Goal: Transaction & Acquisition: Book appointment/travel/reservation

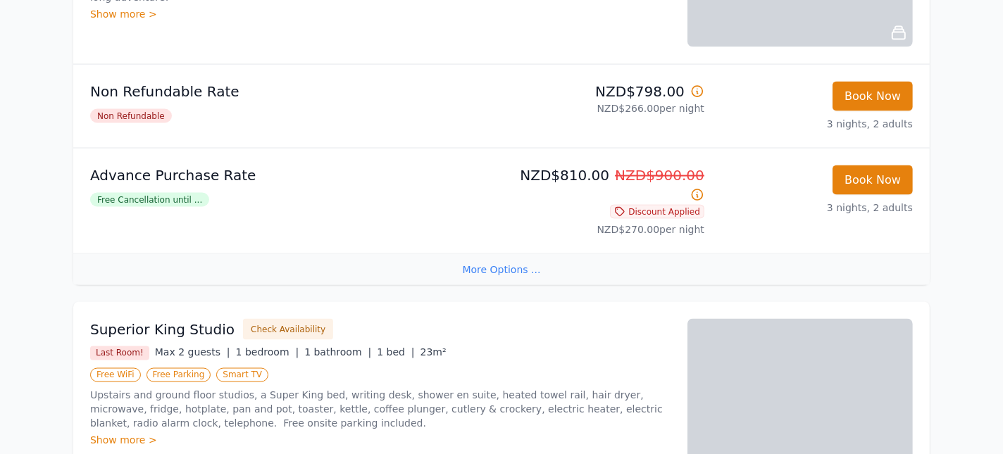
scroll to position [1736, 0]
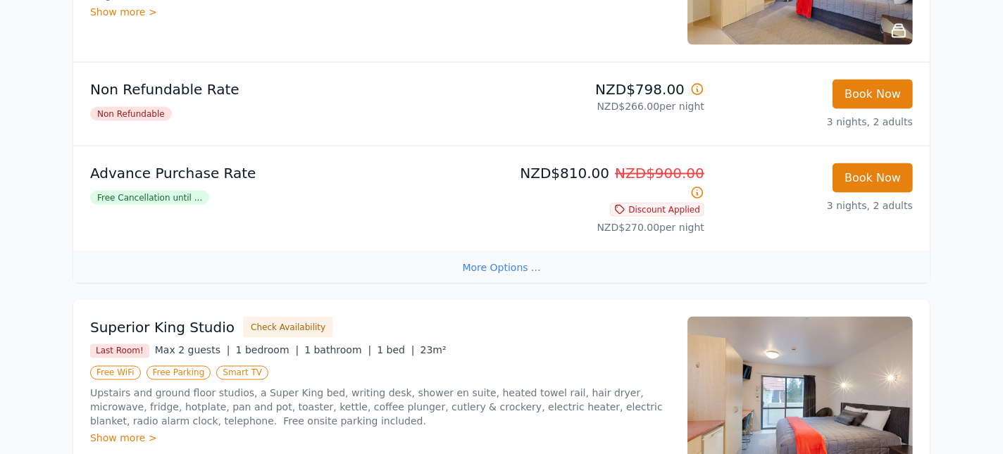
click at [132, 432] on div "Show more >" at bounding box center [380, 439] width 580 height 14
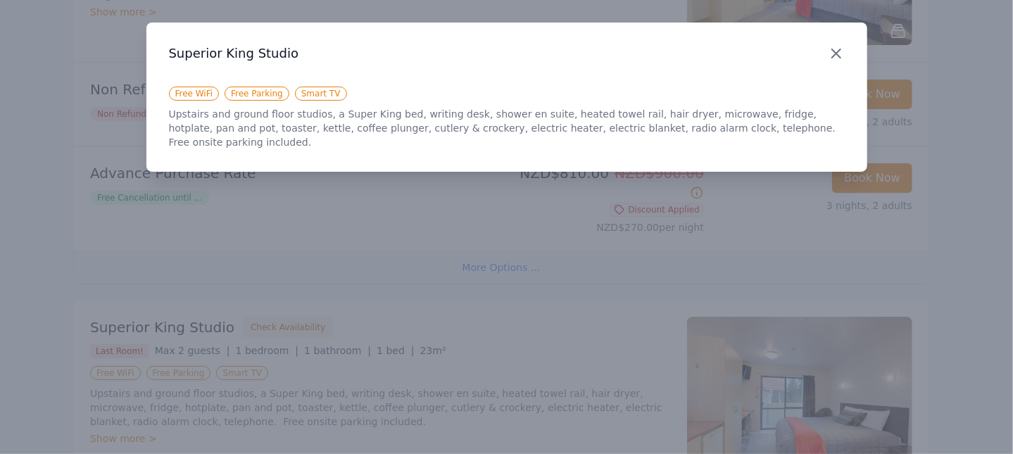
click at [834, 55] on icon "button" at bounding box center [836, 53] width 8 height 8
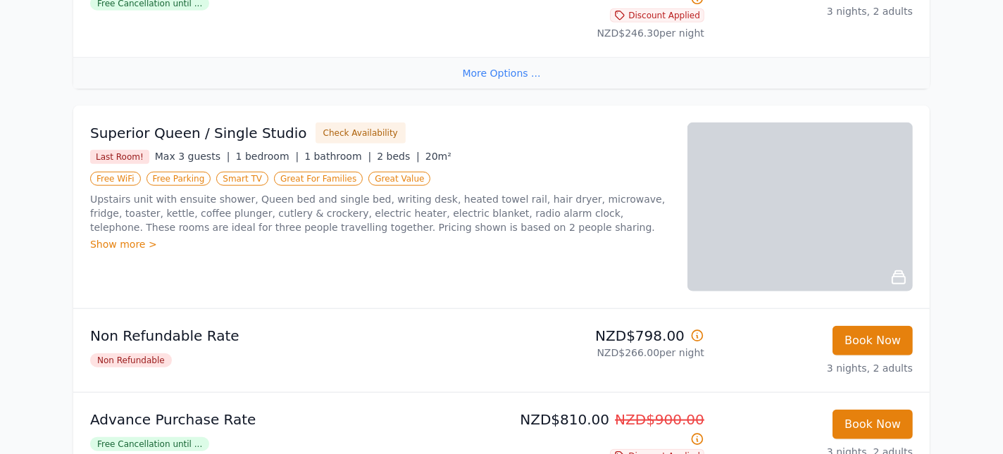
scroll to position [1032, 0]
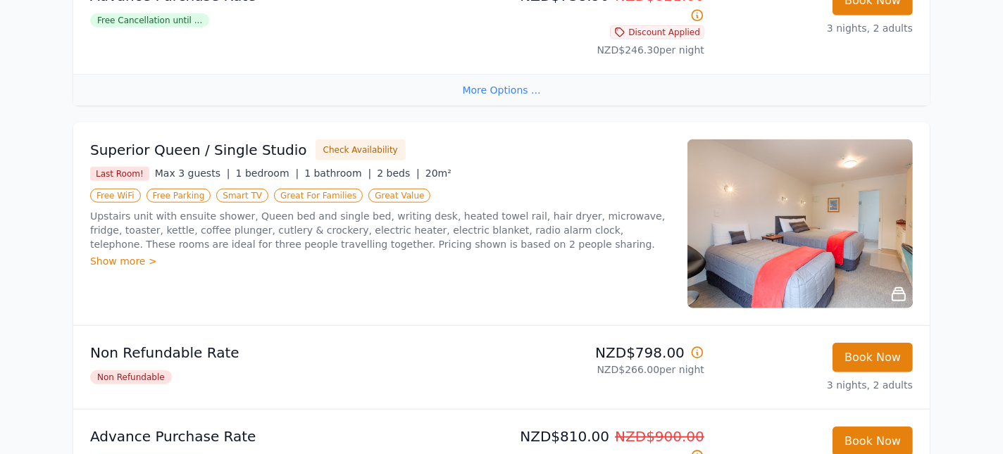
click at [120, 254] on div "Show more >" at bounding box center [380, 261] width 580 height 14
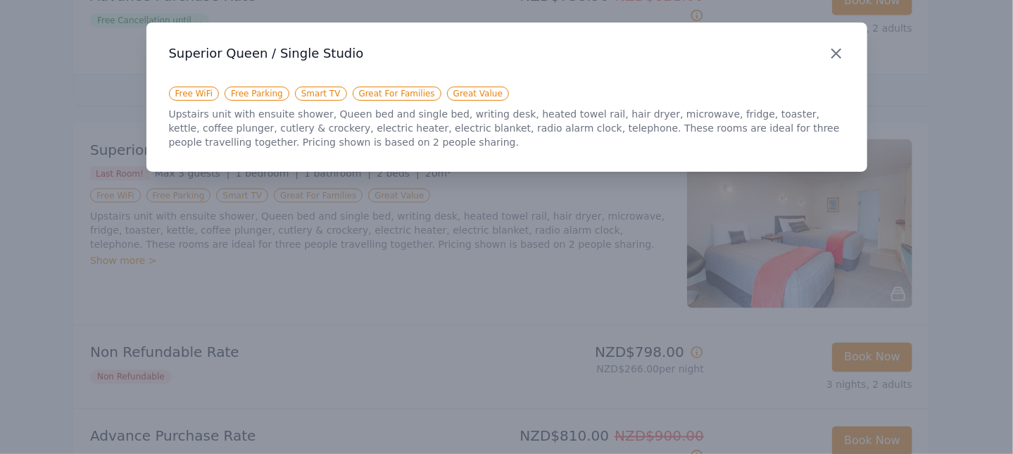
click at [830, 51] on icon "button" at bounding box center [836, 53] width 17 height 17
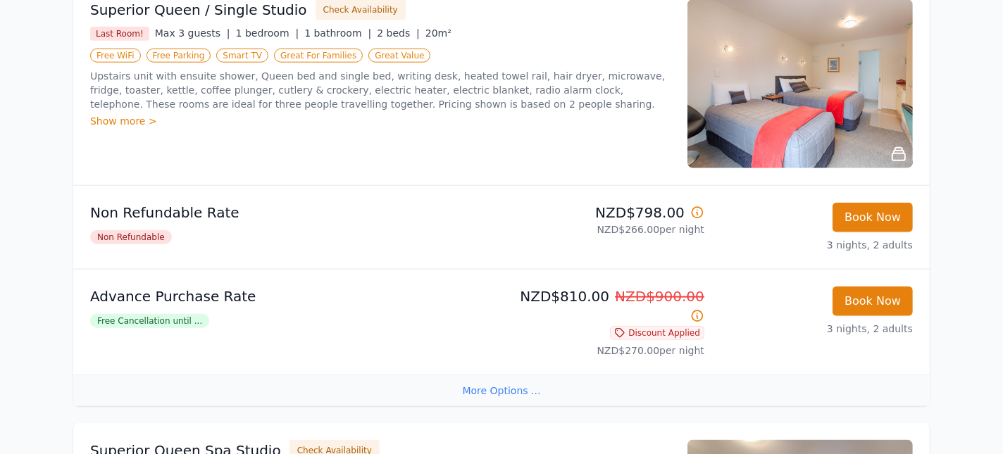
scroll to position [1173, 0]
click at [818, 80] on img at bounding box center [799, 83] width 225 height 169
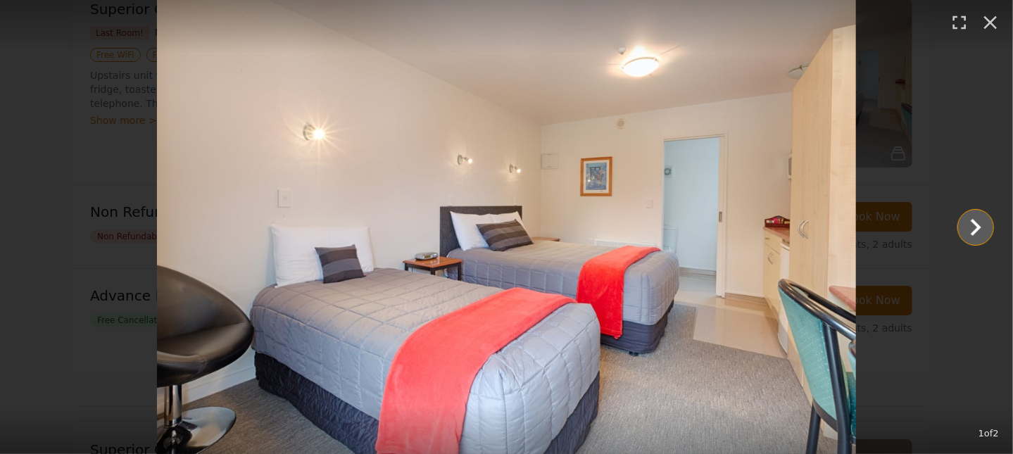
click at [977, 224] on icon "Show slide 2 of 2" at bounding box center [976, 228] width 34 height 34
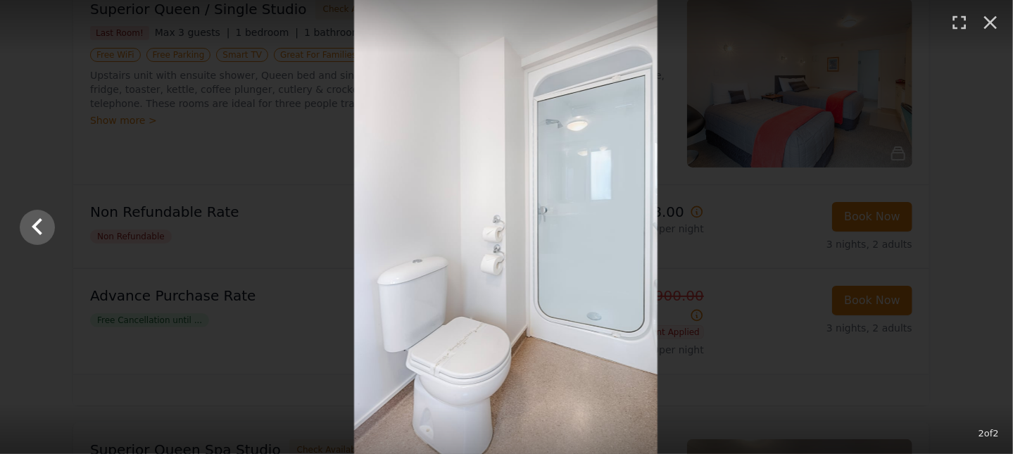
click at [977, 224] on div at bounding box center [506, 227] width 1003 height 454
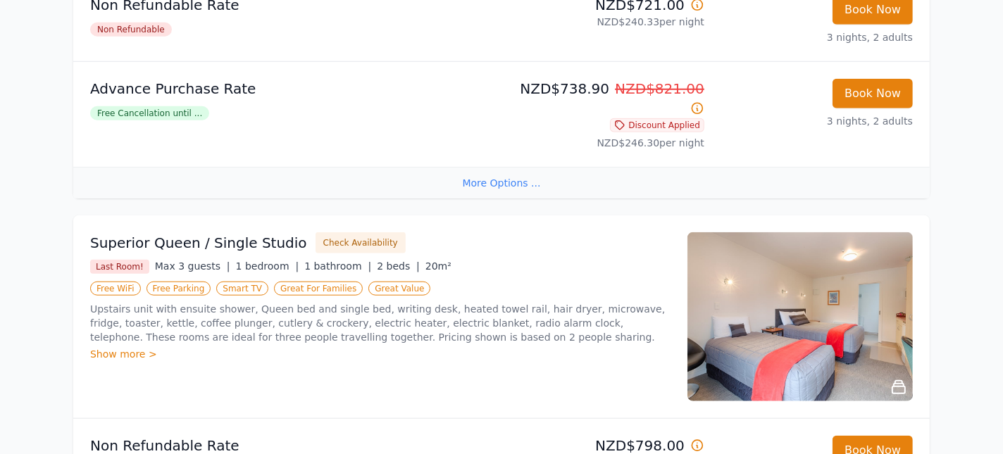
scroll to position [939, 0]
click at [803, 308] on img at bounding box center [799, 317] width 225 height 169
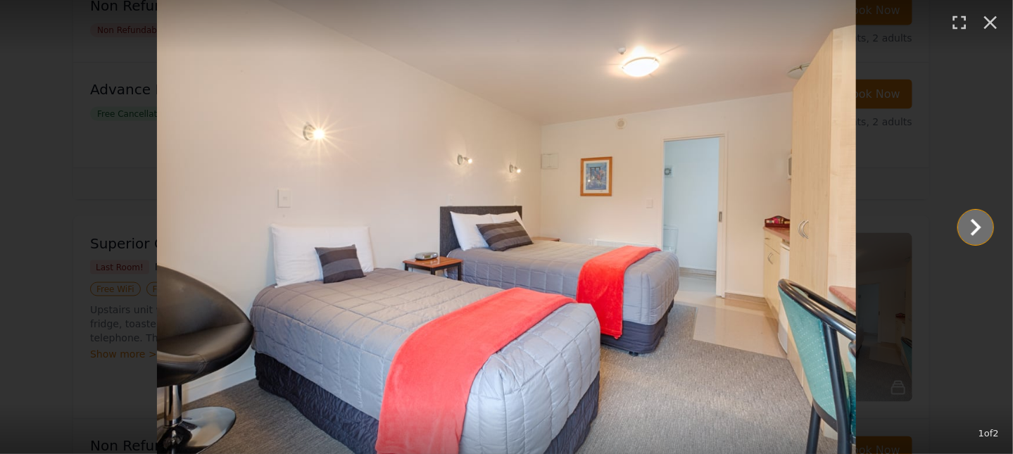
click at [977, 226] on icon "Show slide 2 of 2" at bounding box center [976, 228] width 34 height 34
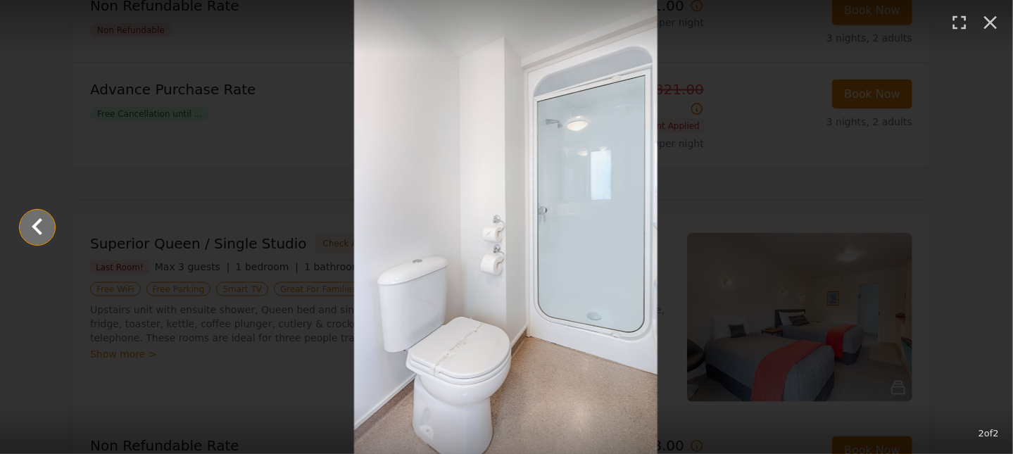
click at [32, 234] on icon "Show slide 1 of 2" at bounding box center [37, 228] width 34 height 34
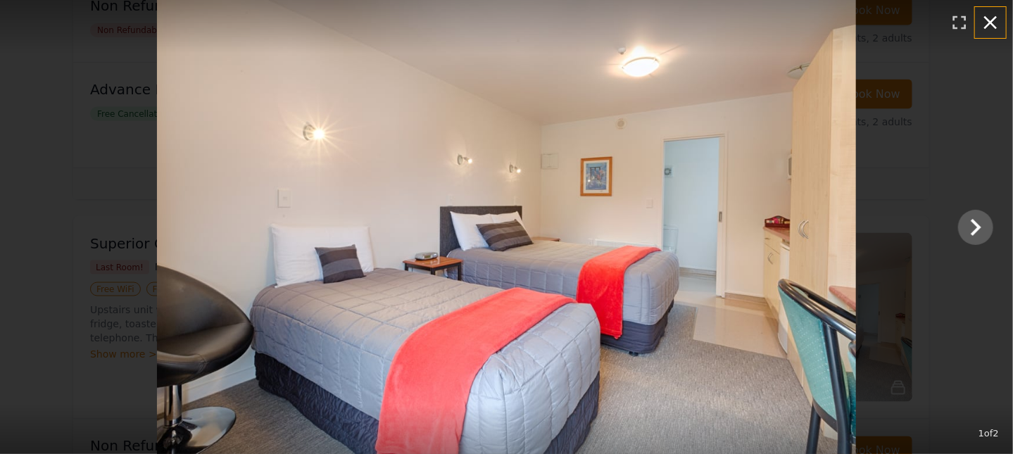
click at [987, 23] on icon "button" at bounding box center [990, 22] width 23 height 23
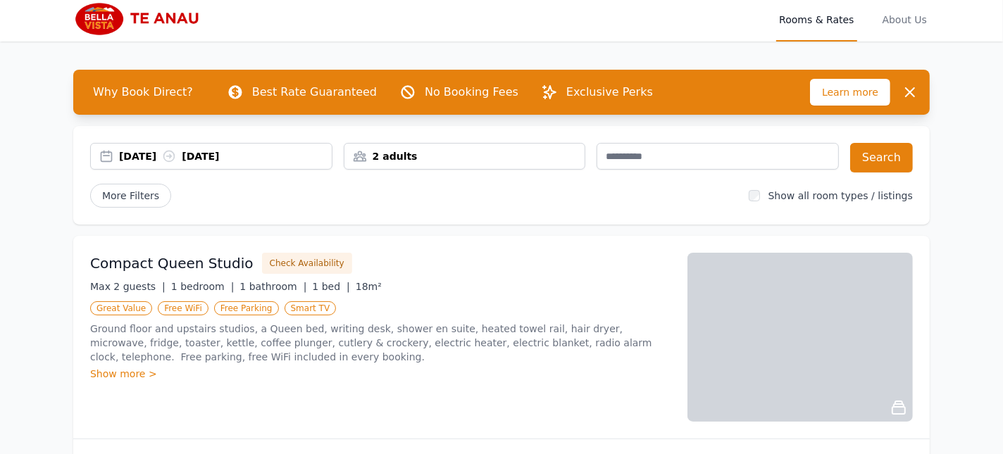
scroll to position [0, 0]
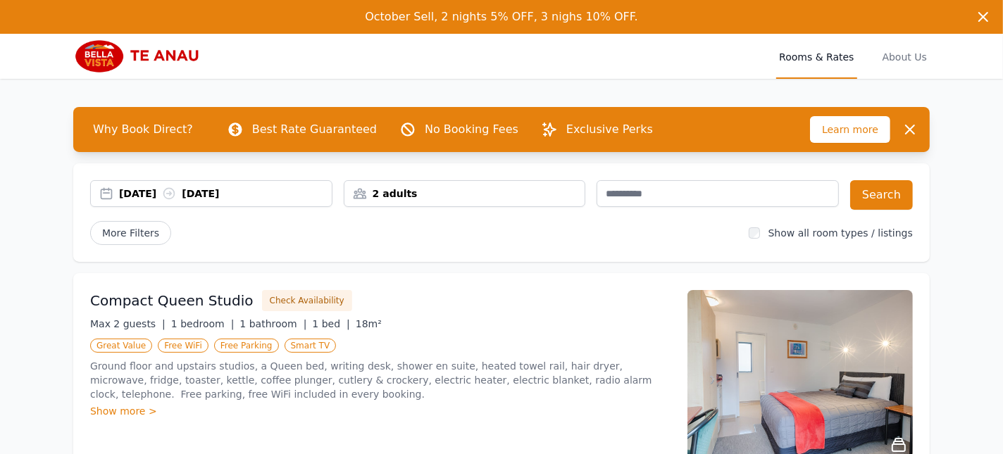
click at [88, 55] on img at bounding box center [141, 56] width 136 height 34
